Goal: Navigation & Orientation: Find specific page/section

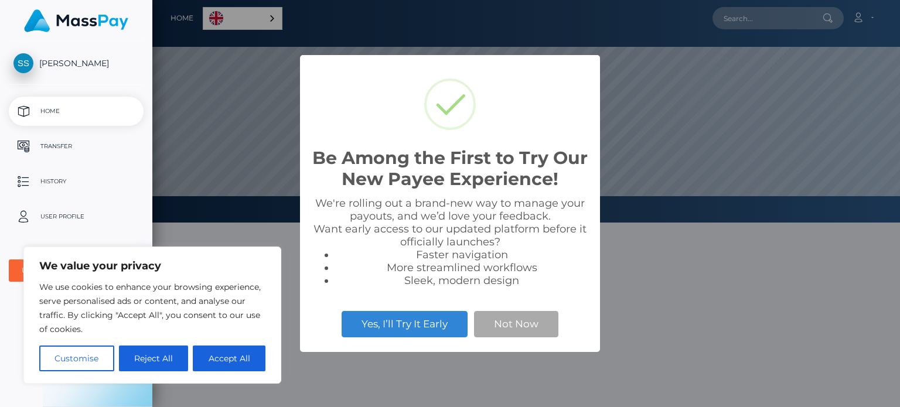
scroll to position [223, 748]
click at [227, 361] on button "Accept All" at bounding box center [229, 359] width 73 height 26
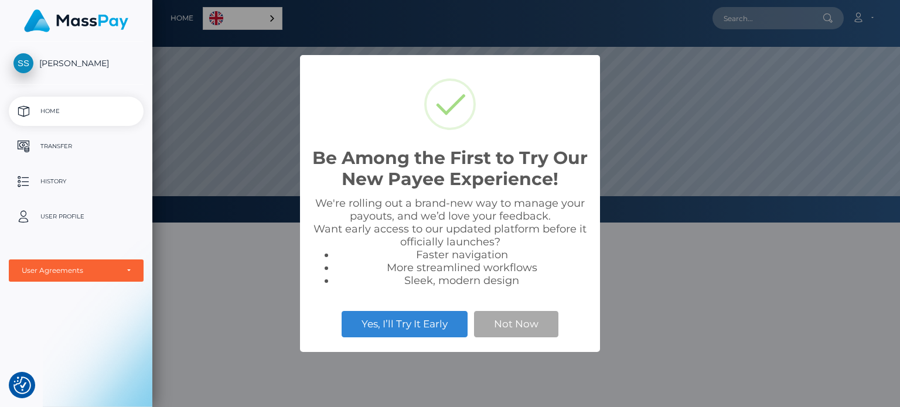
checkbox input "true"
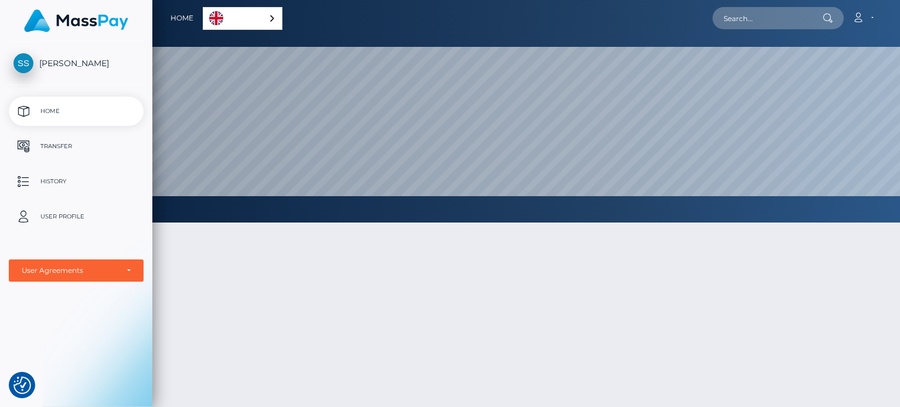
click at [269, 17] on div "English" at bounding box center [243, 18] width 80 height 23
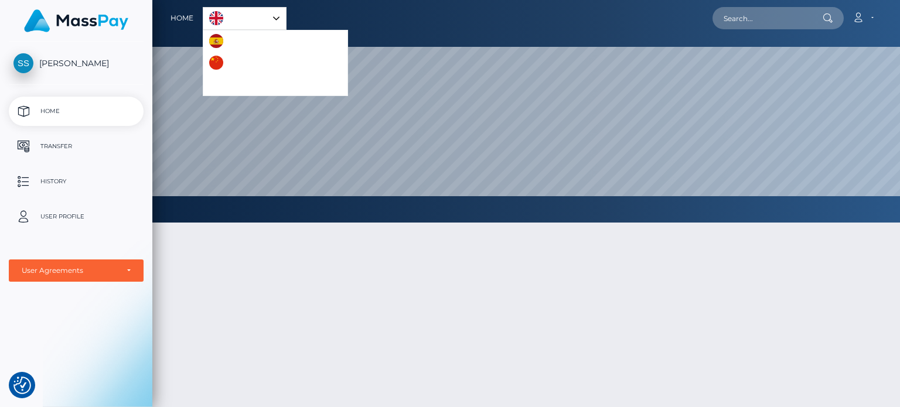
click at [269, 17] on link "English" at bounding box center [244, 19] width 83 height 22
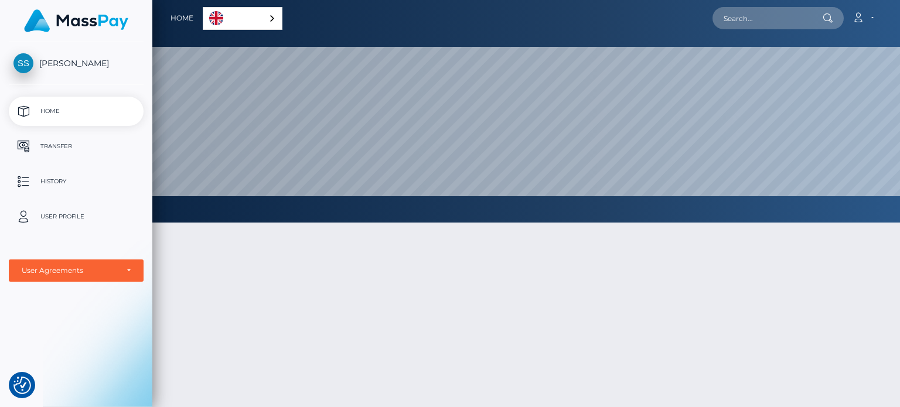
click at [269, 17] on div "English" at bounding box center [243, 18] width 80 height 23
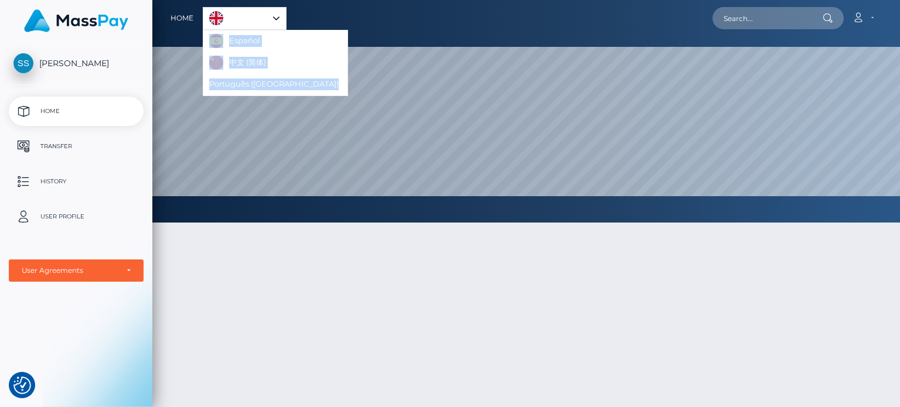
click at [271, 18] on link "English" at bounding box center [244, 19] width 83 height 22
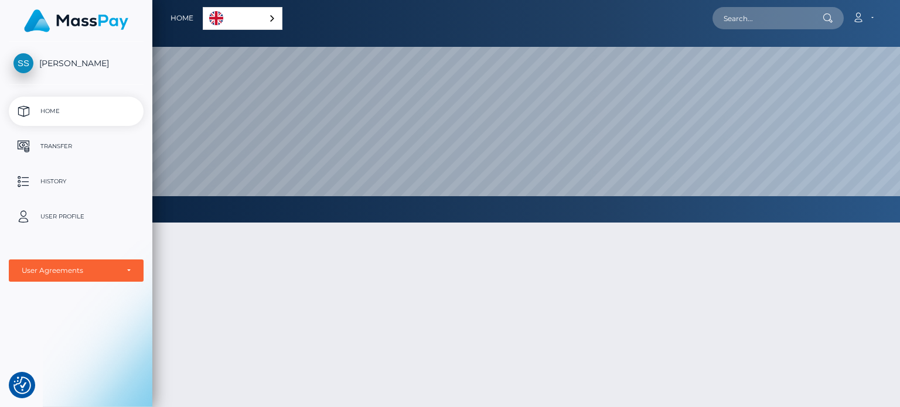
click at [275, 17] on div "English" at bounding box center [243, 18] width 80 height 23
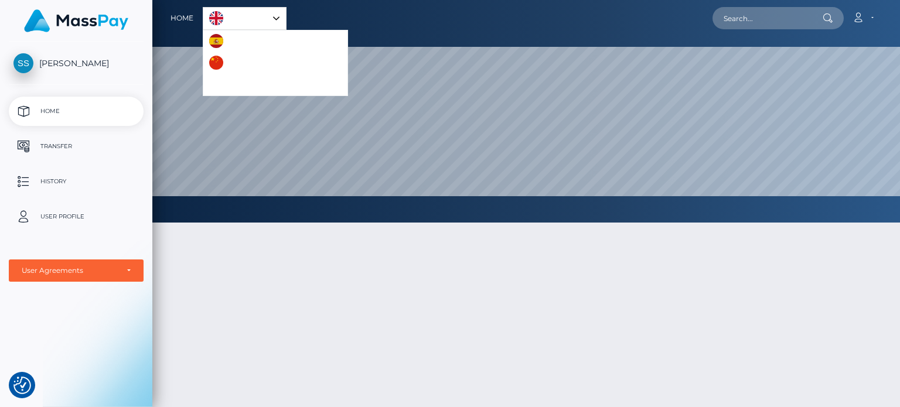
click at [270, 15] on link "English" at bounding box center [244, 19] width 83 height 22
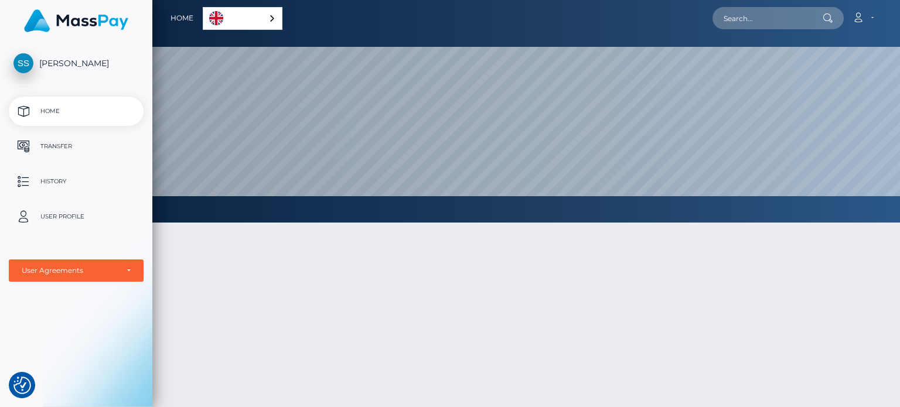
click at [271, 16] on div "English" at bounding box center [243, 18] width 80 height 23
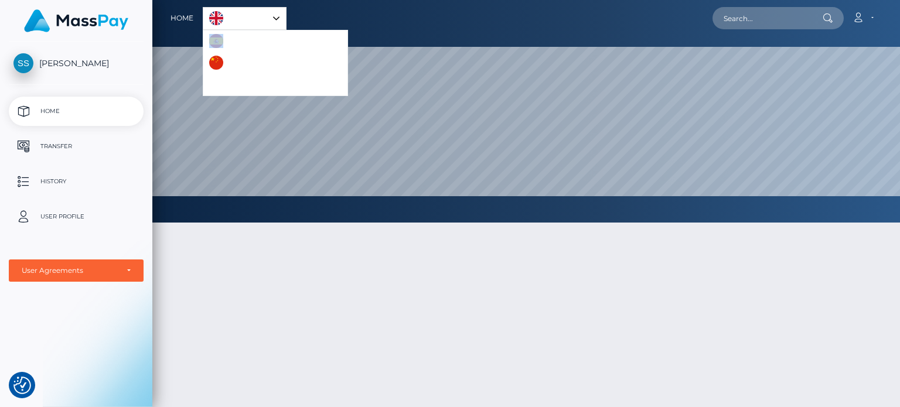
drag, startPoint x: 278, startPoint y: 30, endPoint x: 274, endPoint y: 22, distance: 9.2
click at [274, 23] on aside "English Español 中文 (简体) Português ([GEOGRAPHIC_DATA])" at bounding box center [245, 18] width 84 height 23
click at [276, 16] on div "English" at bounding box center [245, 18] width 84 height 23
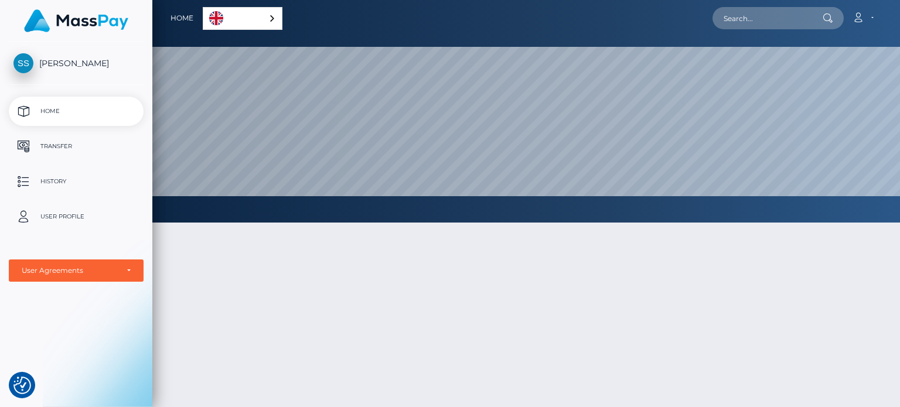
click at [59, 111] on p "Home" at bounding box center [75, 112] width 125 height 18
